Goal: Use online tool/utility: Utilize a website feature to perform a specific function

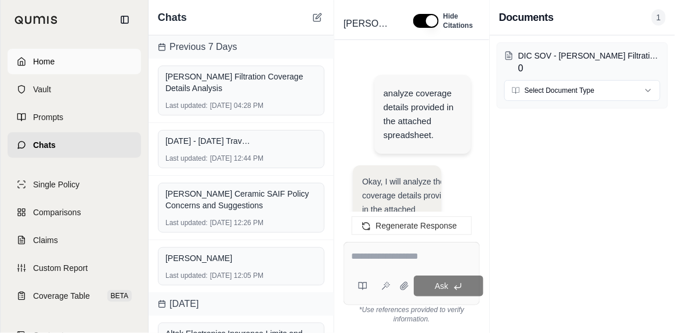
scroll to position [14654, 0]
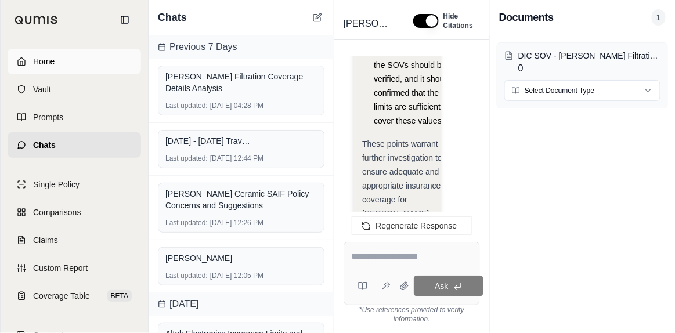
click at [32, 63] on link "Home" at bounding box center [75, 62] width 134 height 26
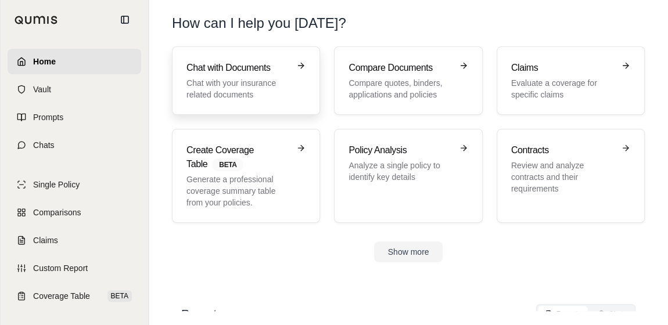
click at [255, 87] on p "Chat with your insurance related documents" at bounding box center [237, 88] width 103 height 23
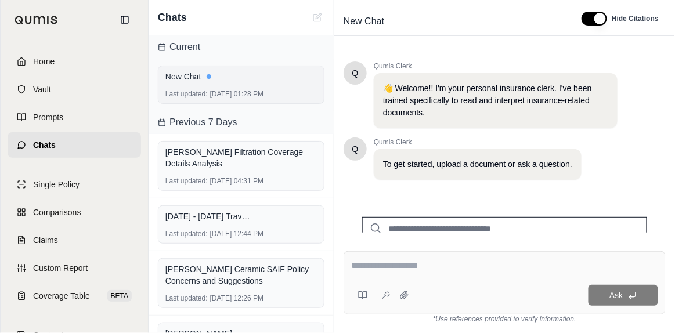
click at [182, 73] on div "New Chat" at bounding box center [241, 77] width 152 height 12
click at [405, 278] on div "Ask" at bounding box center [505, 282] width 322 height 63
click at [402, 291] on icon at bounding box center [404, 295] width 9 height 9
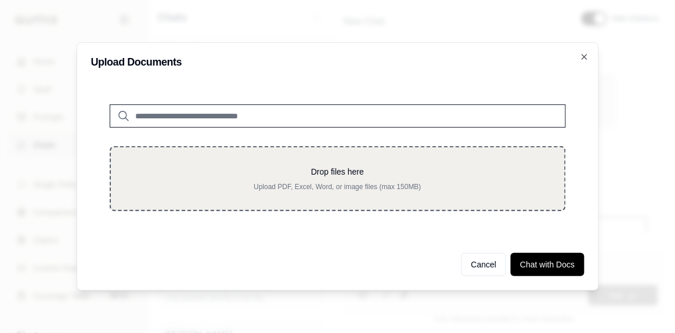
click at [344, 172] on p "Drop files here" at bounding box center [337, 172] width 417 height 12
type input "**********"
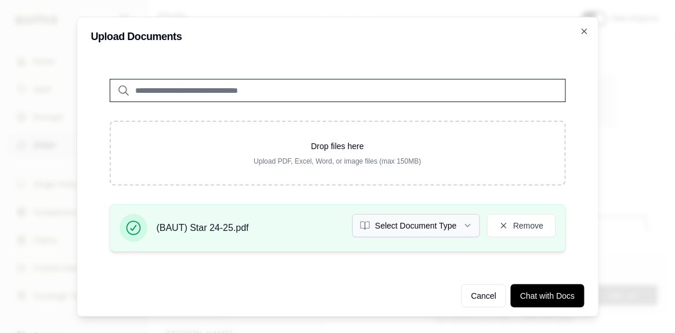
click at [446, 233] on button "Select Document Type" at bounding box center [416, 225] width 128 height 23
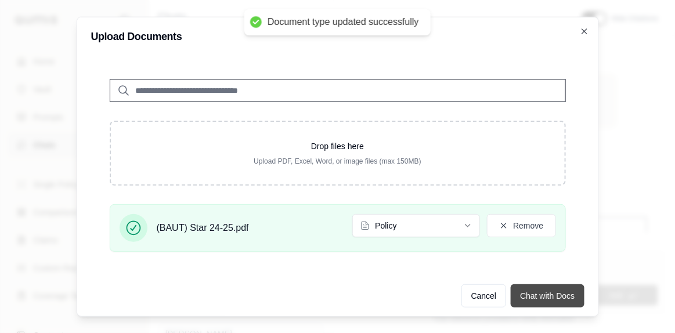
click at [523, 290] on button "Chat with Docs" at bounding box center [547, 295] width 73 height 23
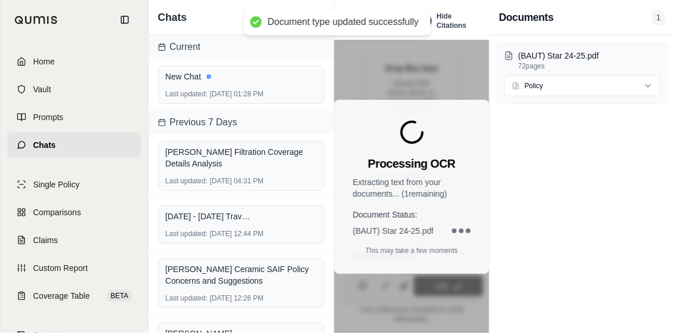
scroll to position [326, 0]
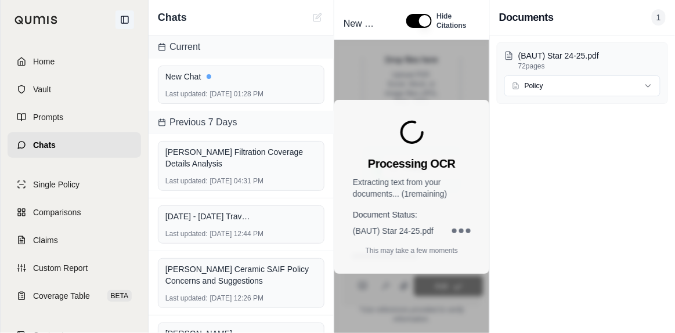
click at [127, 24] on button at bounding box center [125, 19] width 19 height 19
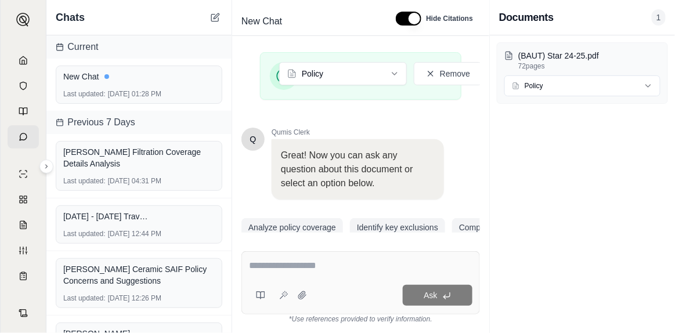
scroll to position [382, 0]
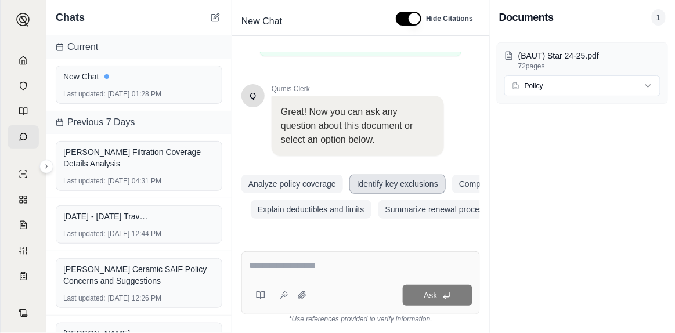
click at [373, 175] on button "Identify key exclusions" at bounding box center [397, 184] width 95 height 19
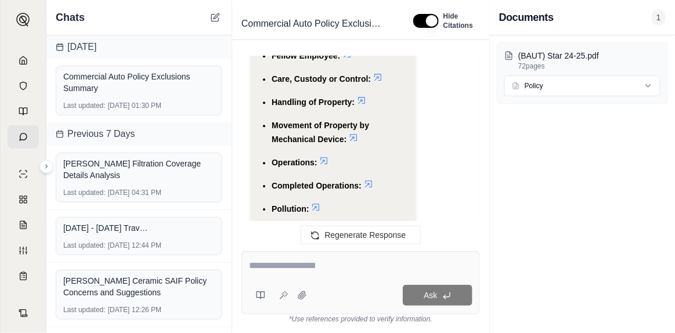
scroll to position [2922, 0]
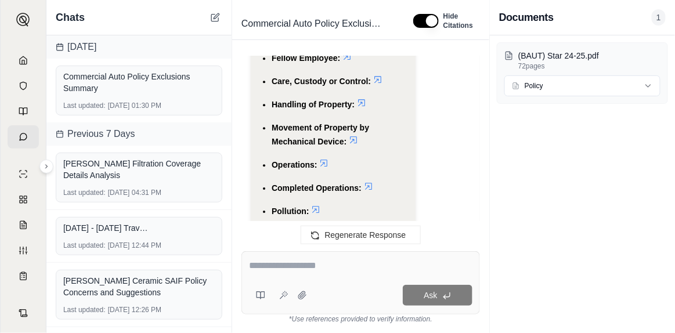
click at [323, 159] on icon at bounding box center [323, 162] width 9 height 9
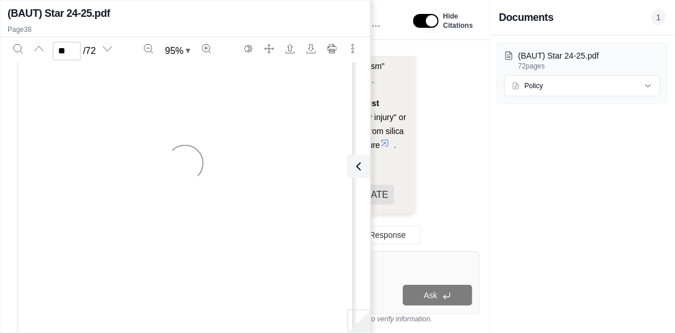
type input "**"
click at [356, 168] on icon at bounding box center [356, 166] width 3 height 7
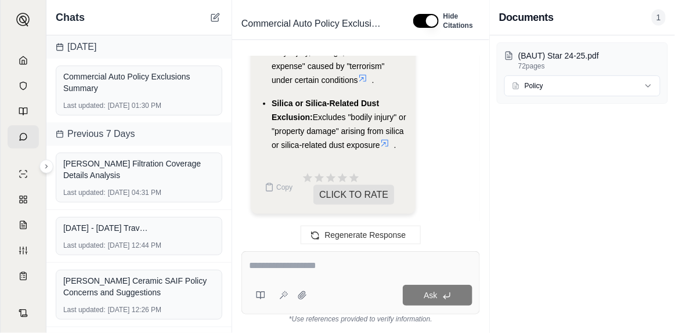
click at [334, 272] on textarea at bounding box center [361, 266] width 224 height 14
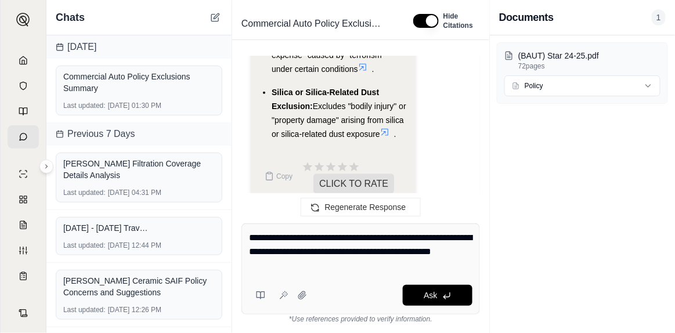
type textarea "**********"
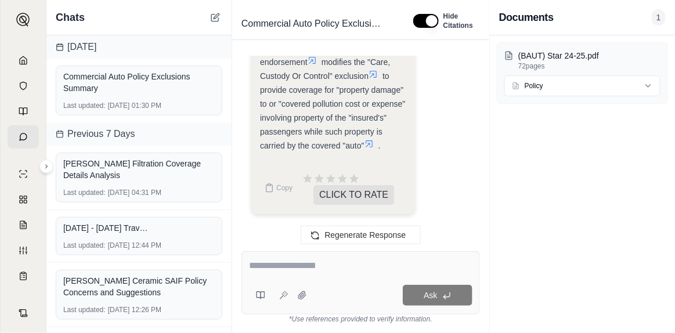
scroll to position [5249, 0]
click at [324, 262] on textarea at bounding box center [361, 266] width 224 height 14
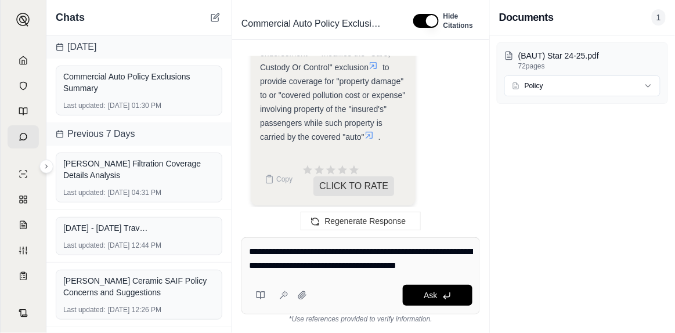
type textarea "**********"
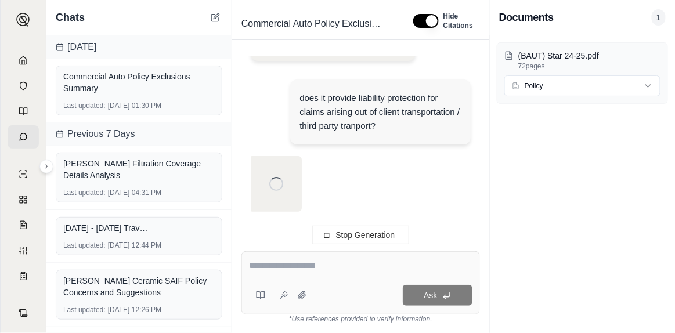
scroll to position [5332, 0]
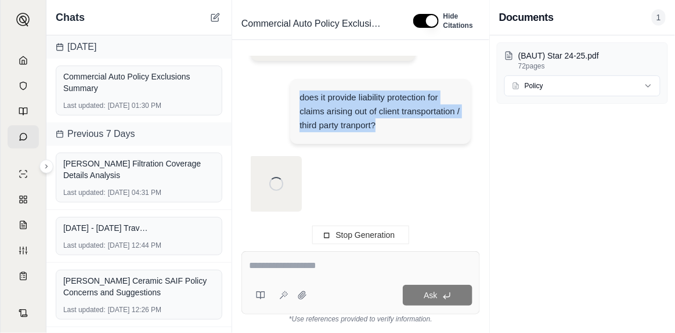
drag, startPoint x: 377, startPoint y: 124, endPoint x: 292, endPoint y: 92, distance: 90.6
click at [292, 92] on div "does it provide liability protection for claims arising out of client transport…" at bounding box center [380, 111] width 181 height 65
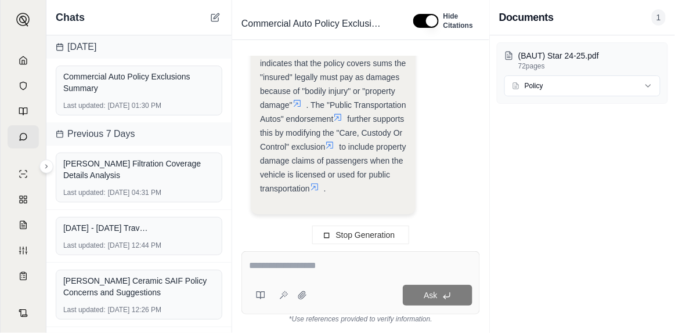
copy div "does it provide liability protection for claims arising out of client transport…"
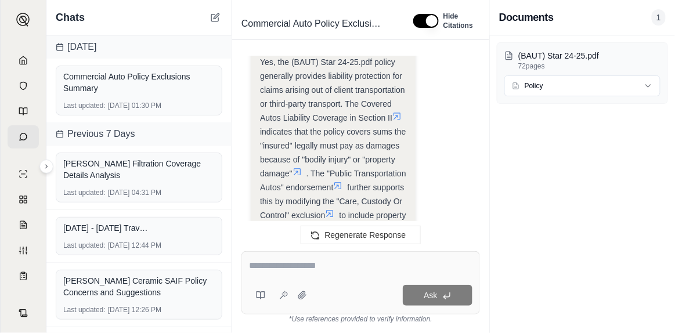
scroll to position [7320, 0]
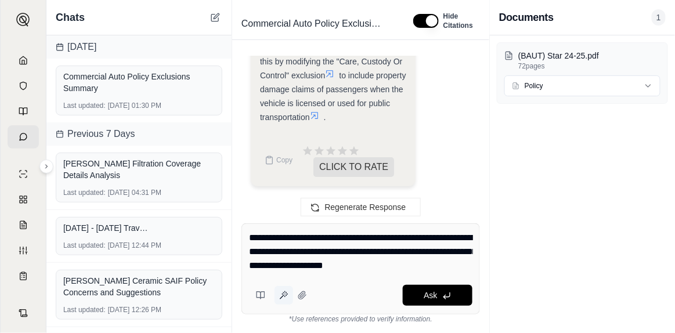
type textarea "**********"
click at [282, 298] on icon at bounding box center [283, 295] width 9 height 9
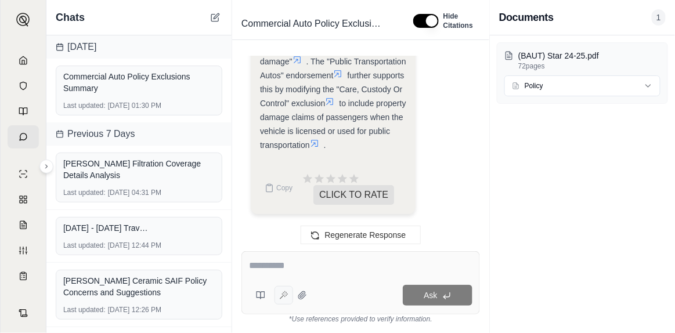
type textarea "**********"
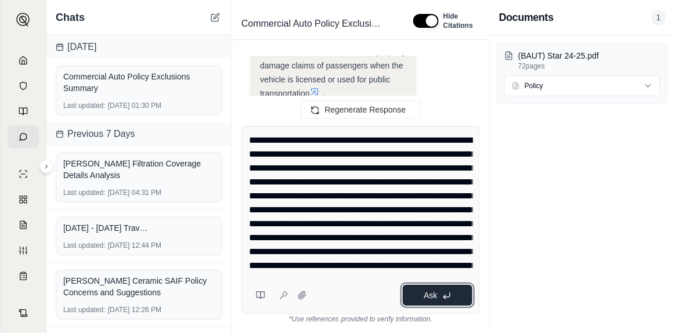
click at [429, 301] on button "Ask" at bounding box center [438, 295] width 70 height 21
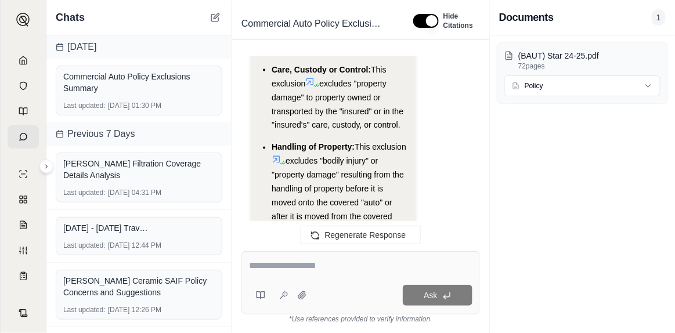
scroll to position [10101, 0]
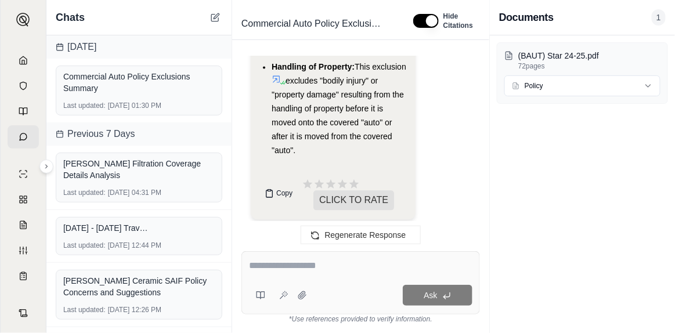
click at [269, 193] on button "Copy" at bounding box center [278, 193] width 37 height 23
